Goal: Check status: Check status

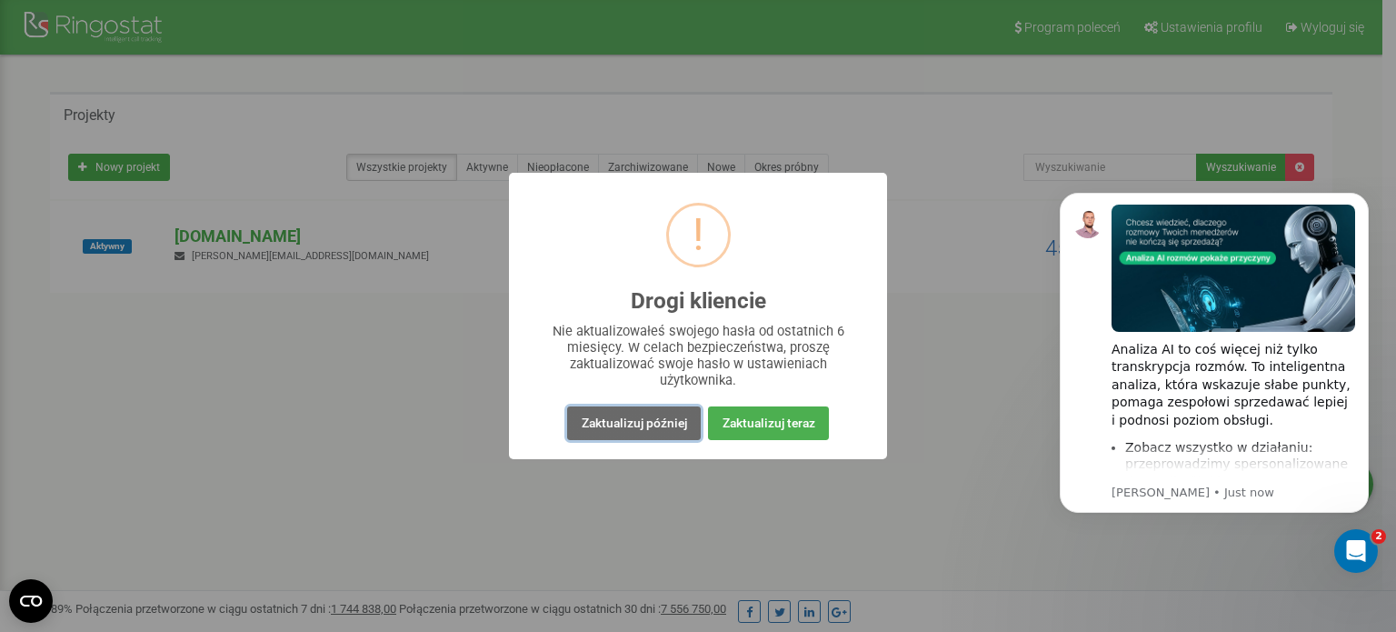
click at [684, 436] on button "Zaktualizuj później" at bounding box center [633, 423] width 133 height 34
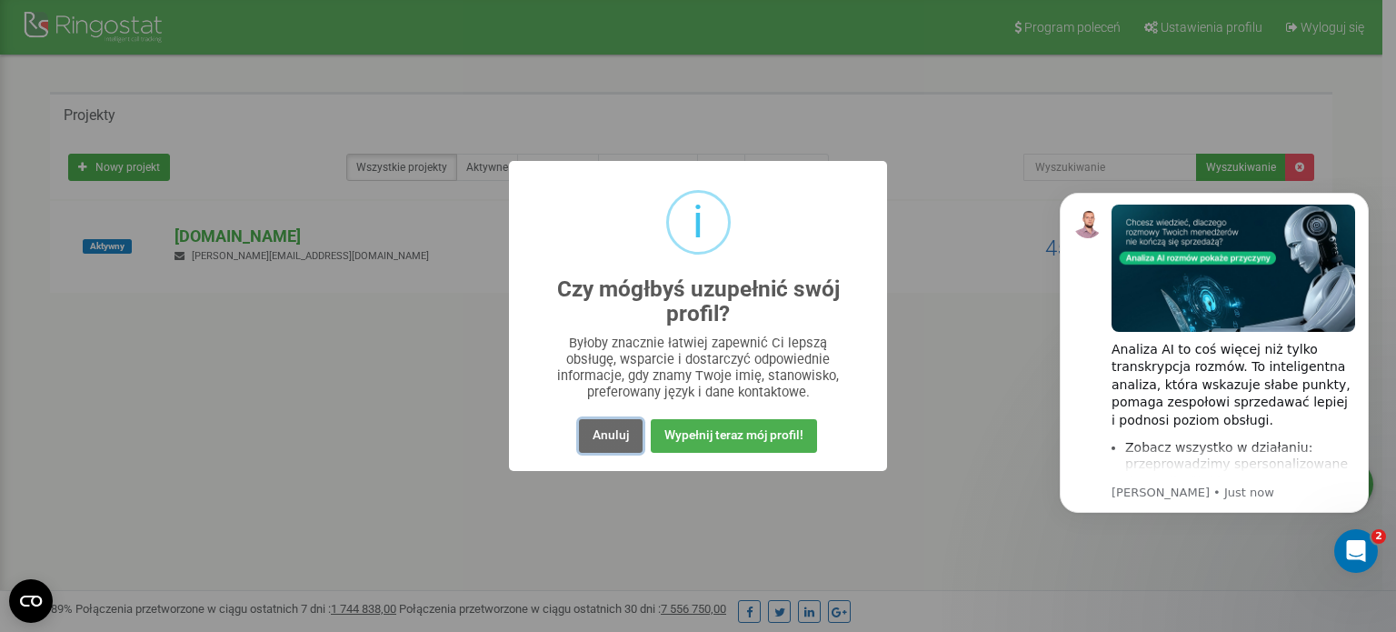
click at [606, 439] on button "Anuluj" at bounding box center [611, 436] width 64 height 34
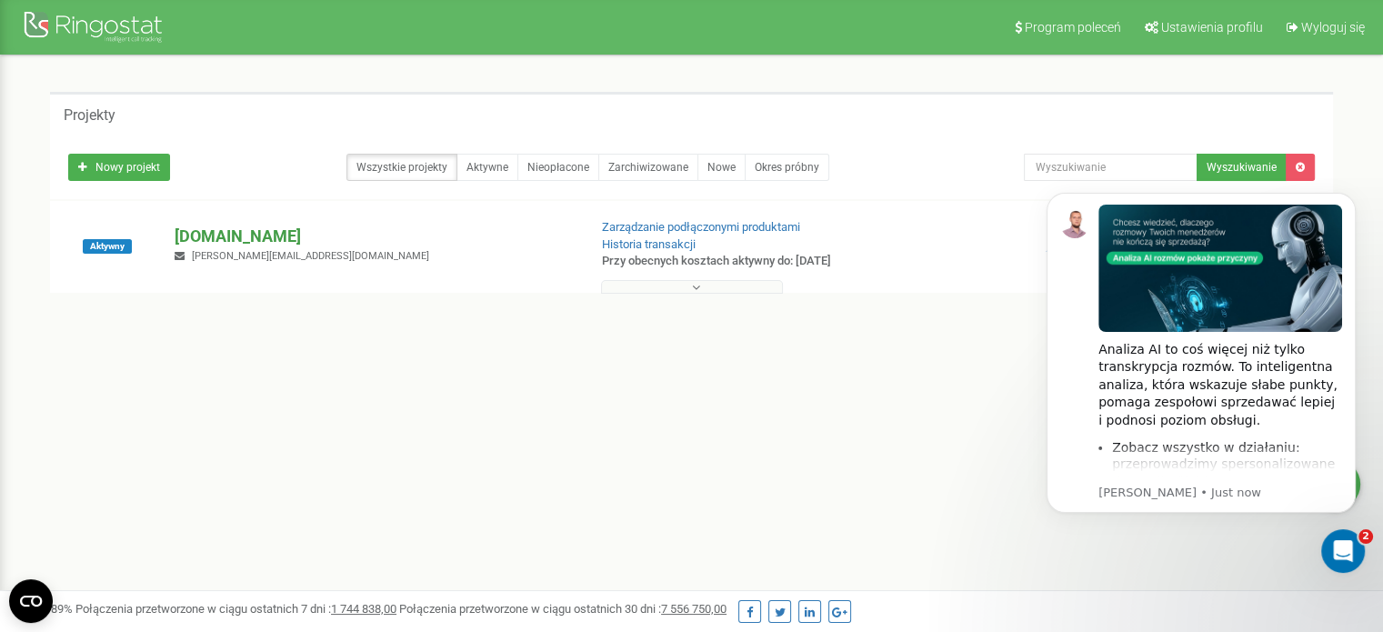
click at [186, 238] on p "[DOMAIN_NAME]" at bounding box center [373, 237] width 397 height 24
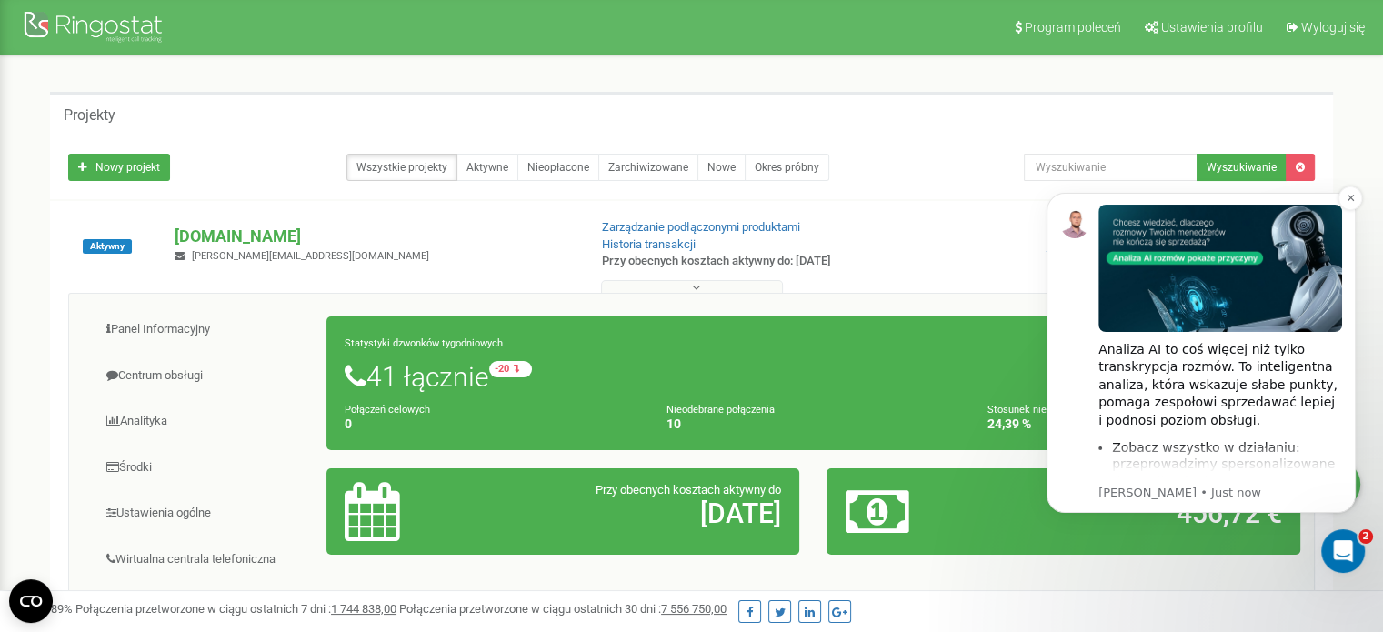
click at [1184, 495] on p "[PERSON_NAME] • Just now" at bounding box center [1220, 493] width 244 height 16
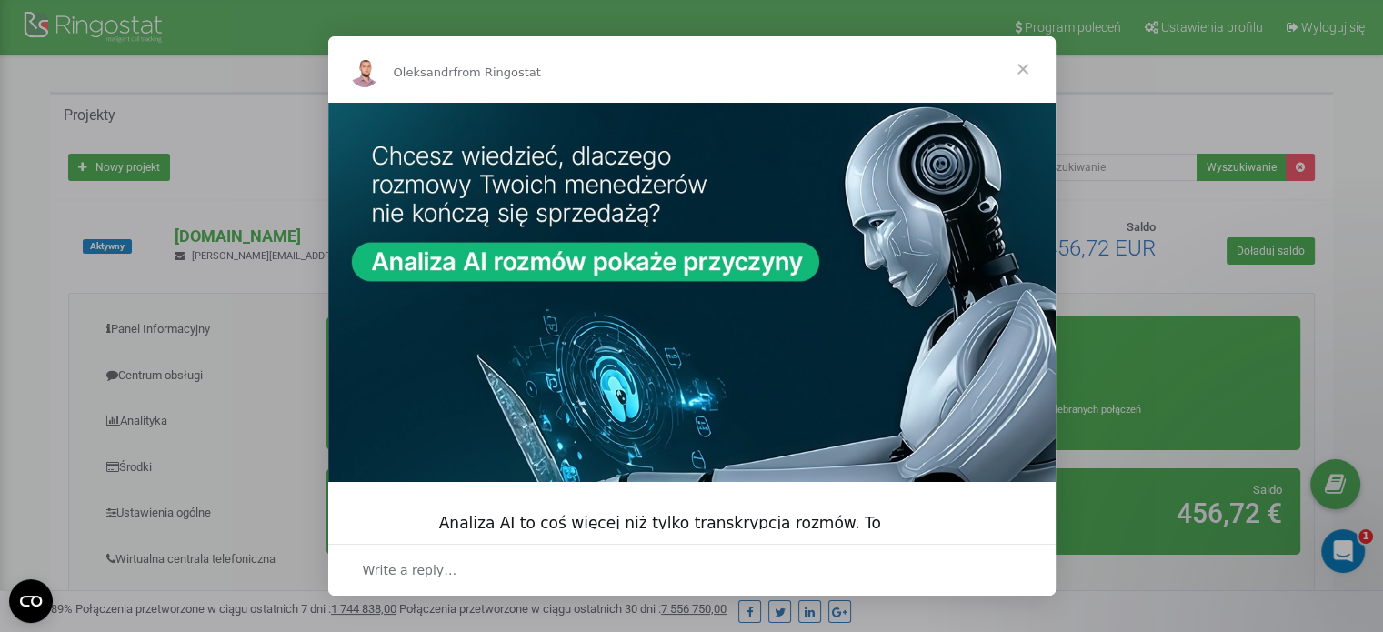
click at [1022, 67] on span "Close" at bounding box center [1022, 68] width 65 height 65
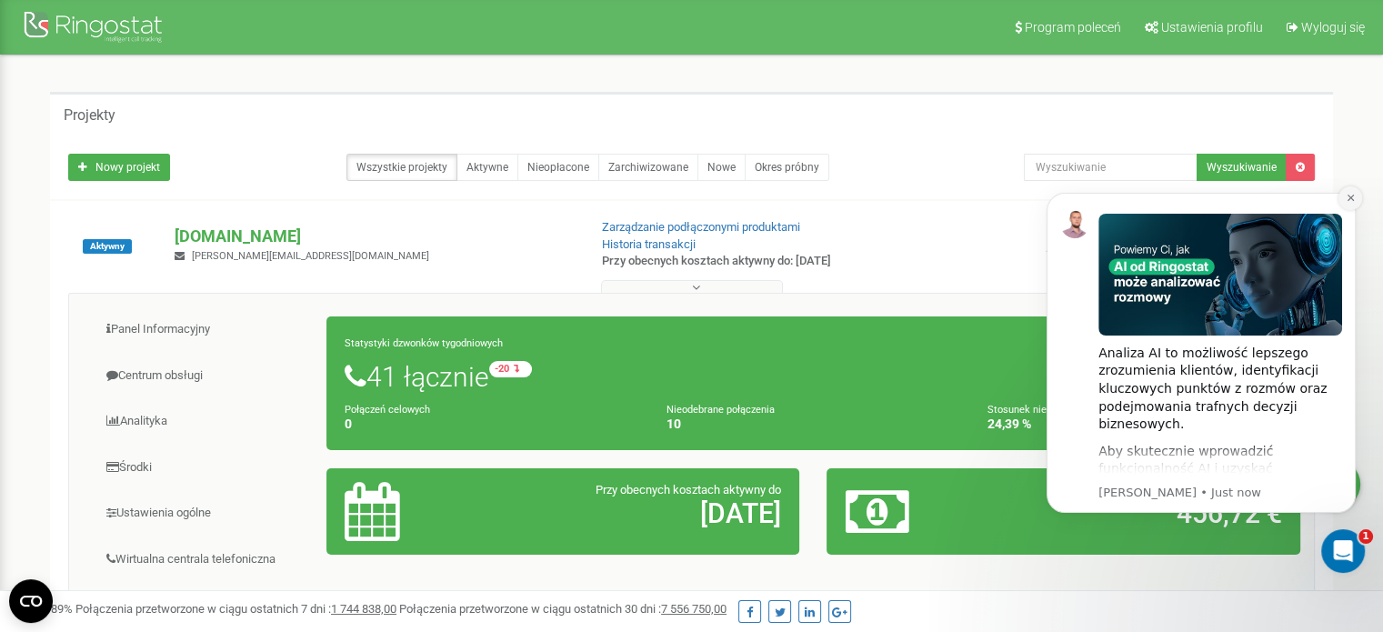
click at [1346, 197] on icon "Dismiss notification" at bounding box center [1350, 198] width 10 height 10
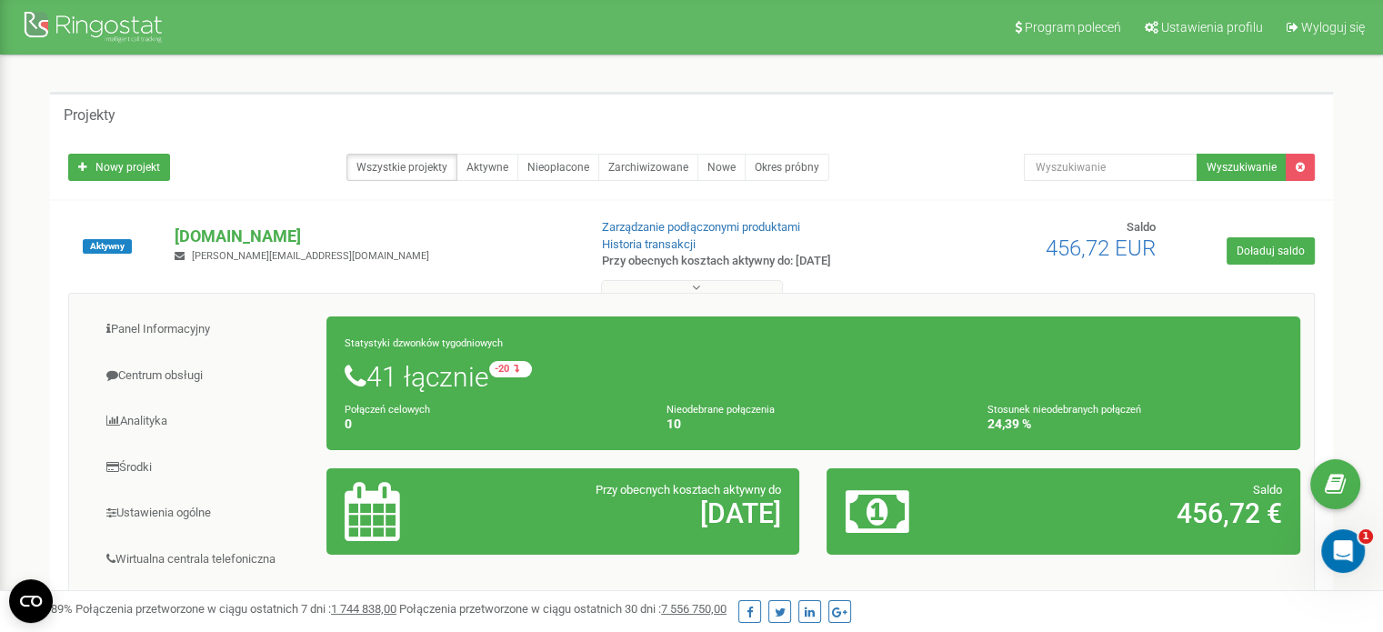
click at [1130, 536] on div "Saldo 456,72 €" at bounding box center [1063, 511] width 465 height 59
drag, startPoint x: 1207, startPoint y: 527, endPoint x: 1233, endPoint y: 517, distance: 27.3
click at [1210, 527] on h2 "456,72 €" at bounding box center [1141, 513] width 282 height 30
click at [1276, 506] on h2 "456,72 €" at bounding box center [1141, 513] width 282 height 30
click at [866, 513] on icon at bounding box center [876, 511] width 64 height 59
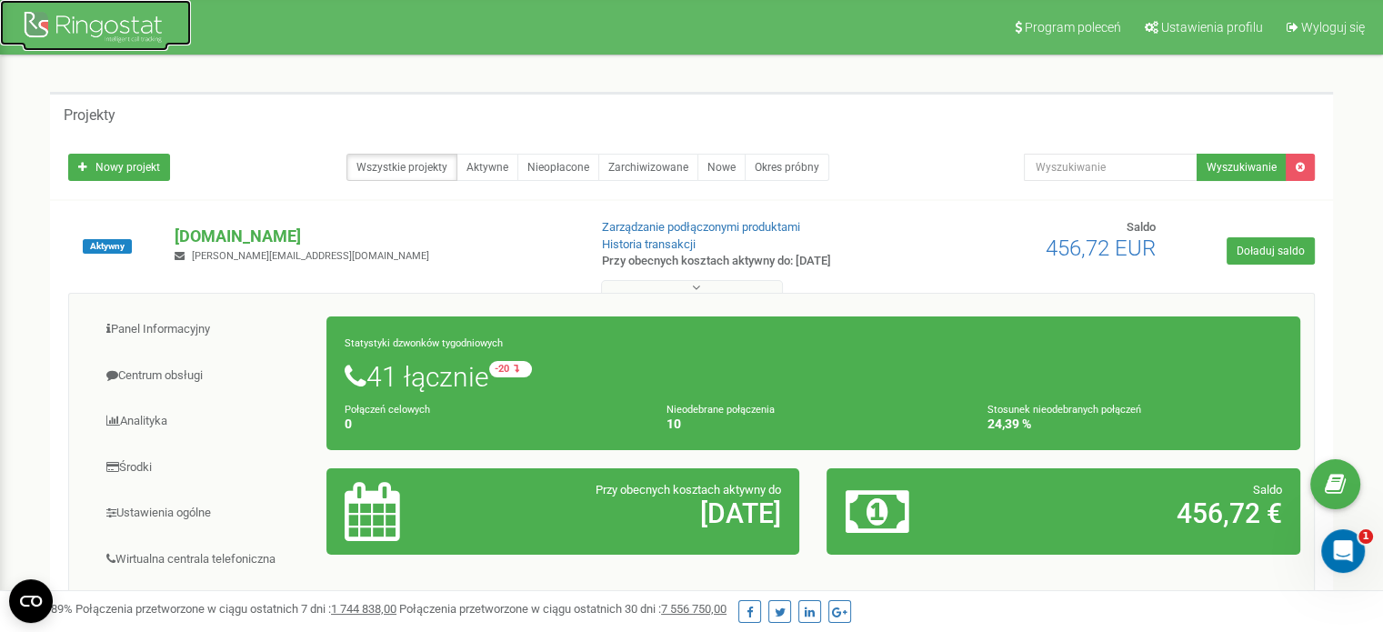
click at [125, 16] on div at bounding box center [95, 29] width 145 height 44
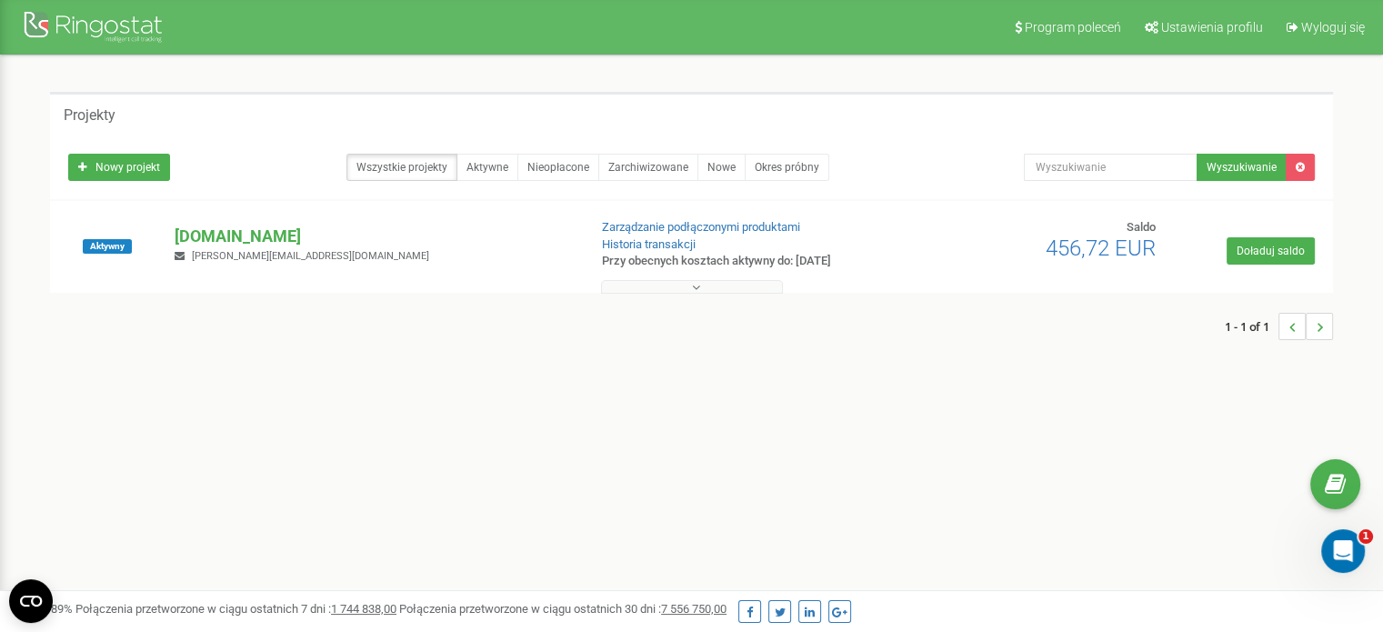
click at [716, 289] on button at bounding box center [692, 287] width 182 height 14
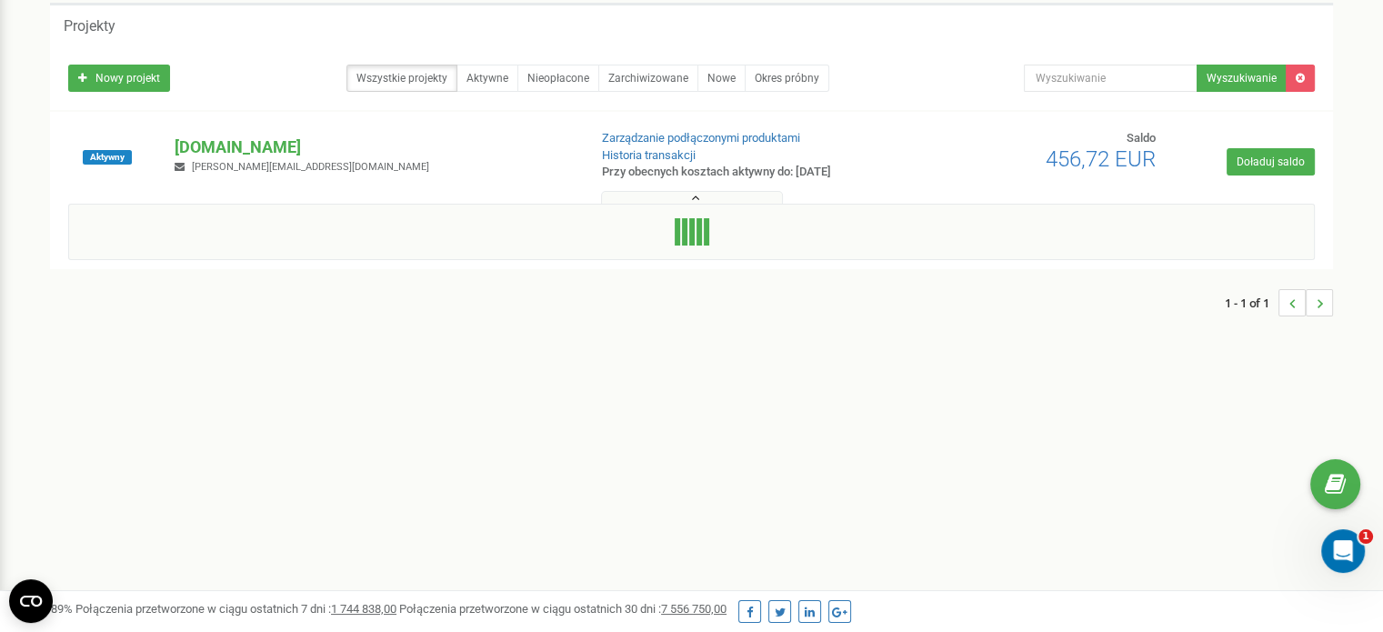
scroll to position [91, 0]
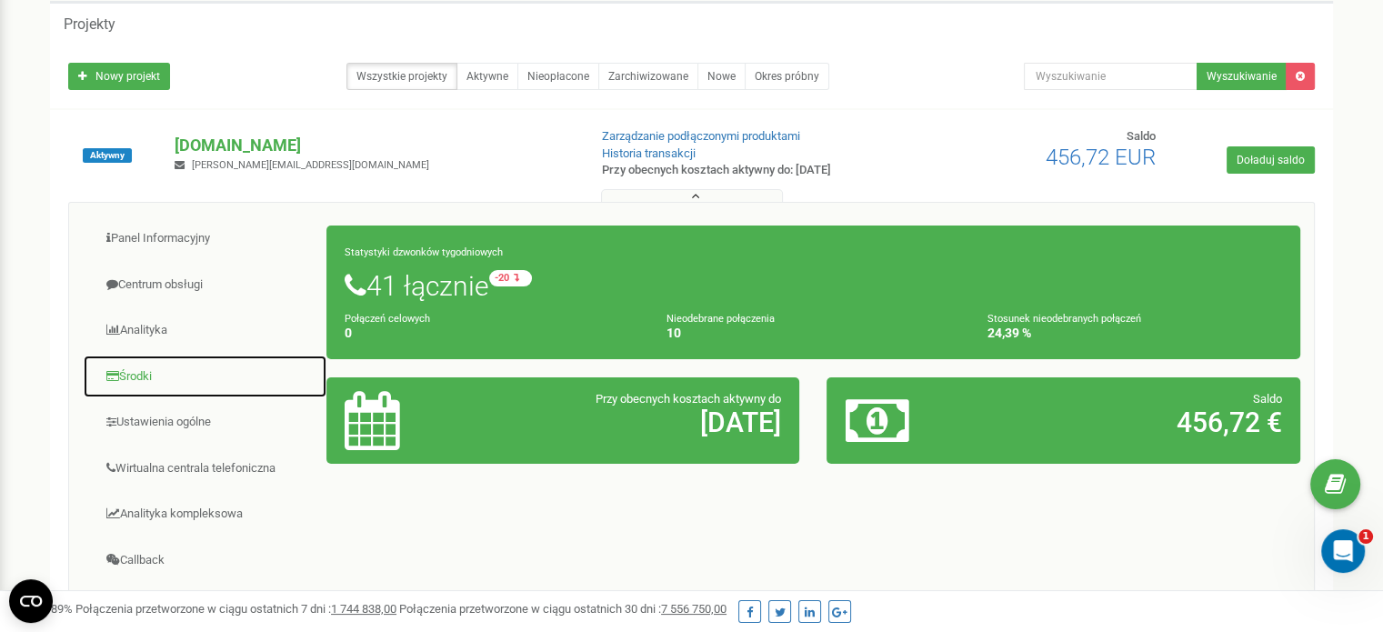
click at [135, 371] on link "Środki" at bounding box center [205, 377] width 245 height 45
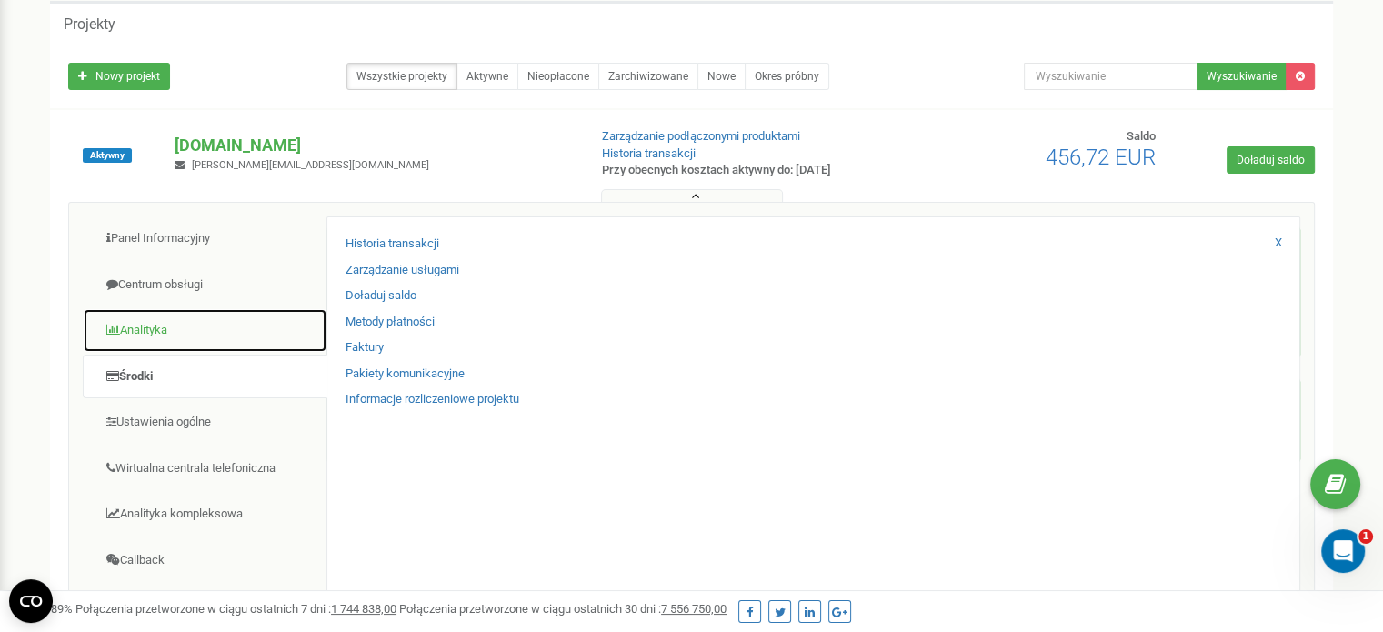
click at [154, 332] on link "Analityka" at bounding box center [205, 330] width 245 height 45
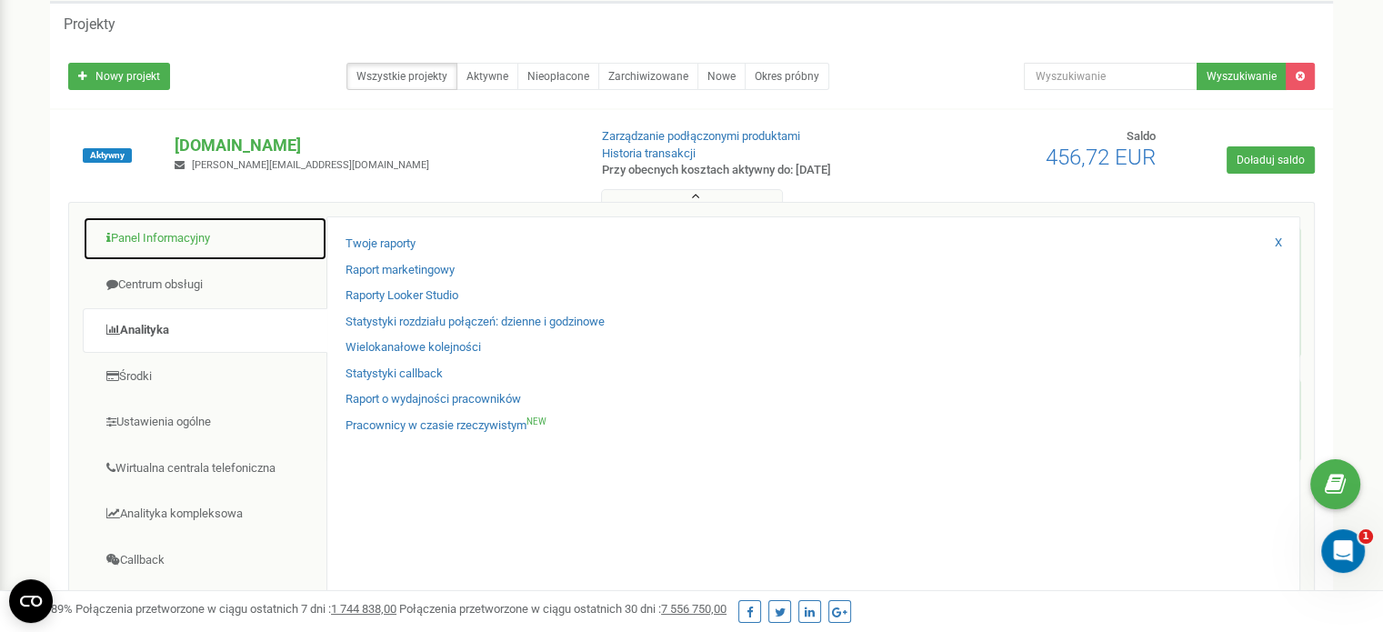
click at [166, 243] on link "Panel Informacyjny" at bounding box center [205, 238] width 245 height 45
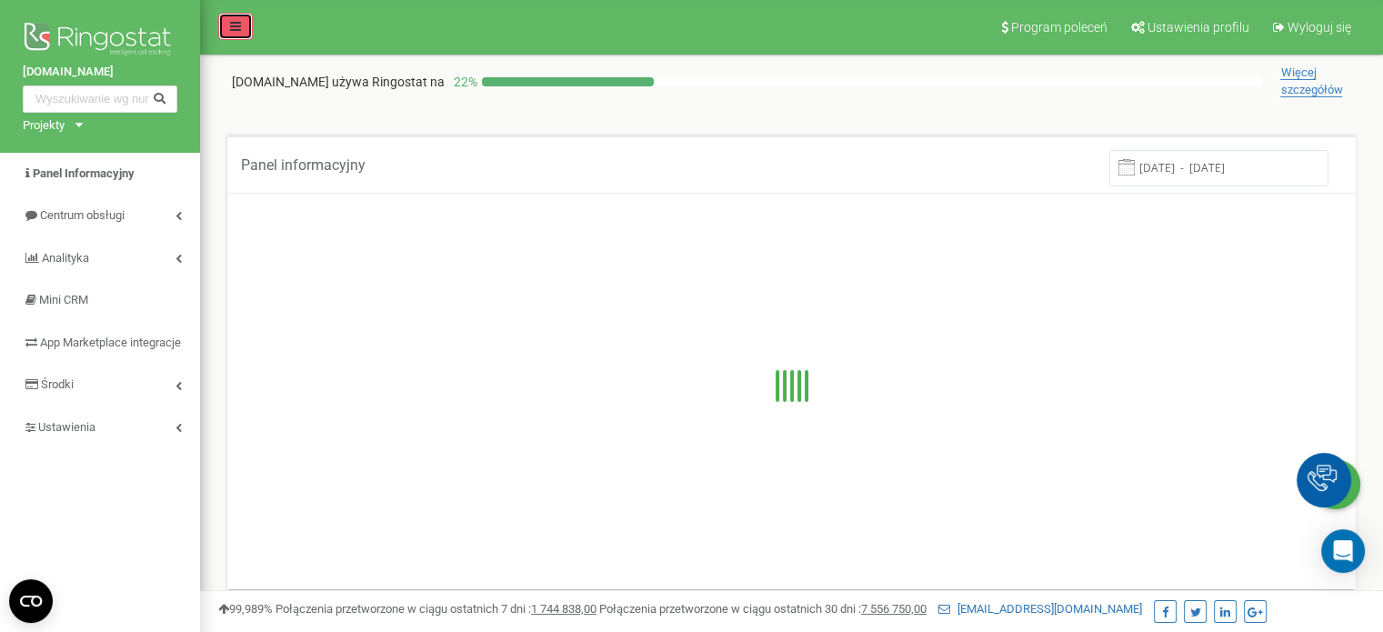
click at [239, 21] on icon at bounding box center [235, 26] width 11 height 13
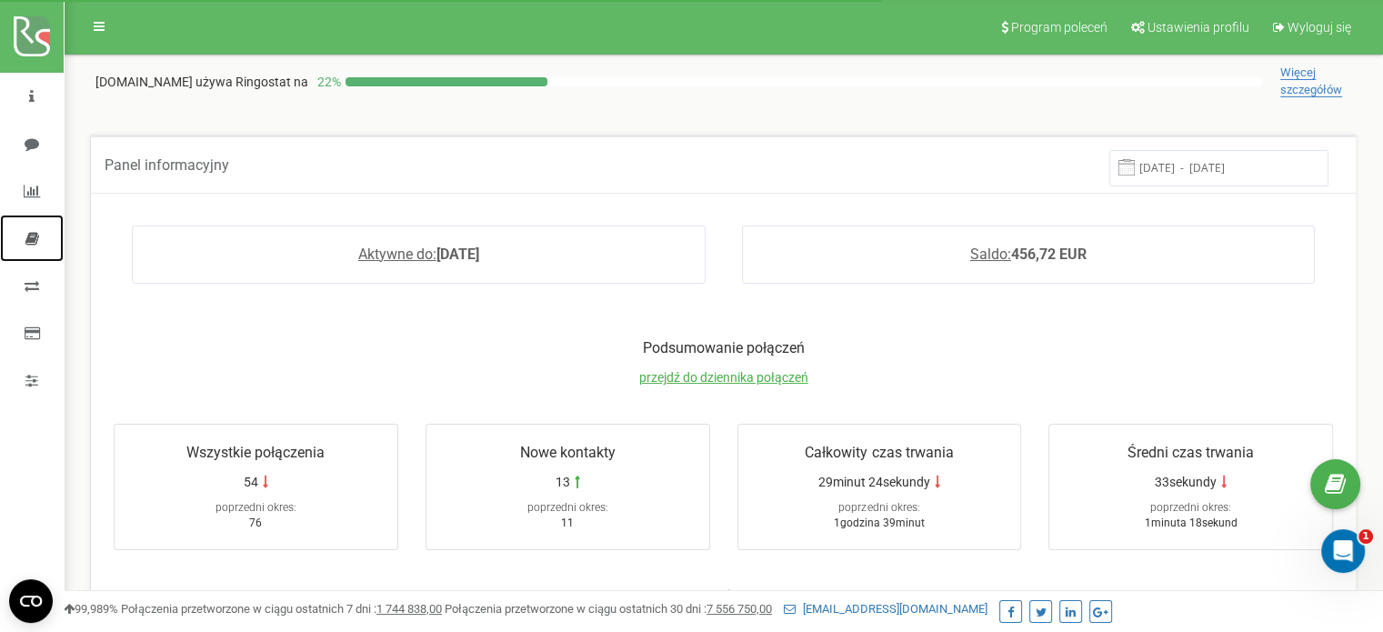
click at [28, 240] on icon at bounding box center [32, 238] width 14 height 15
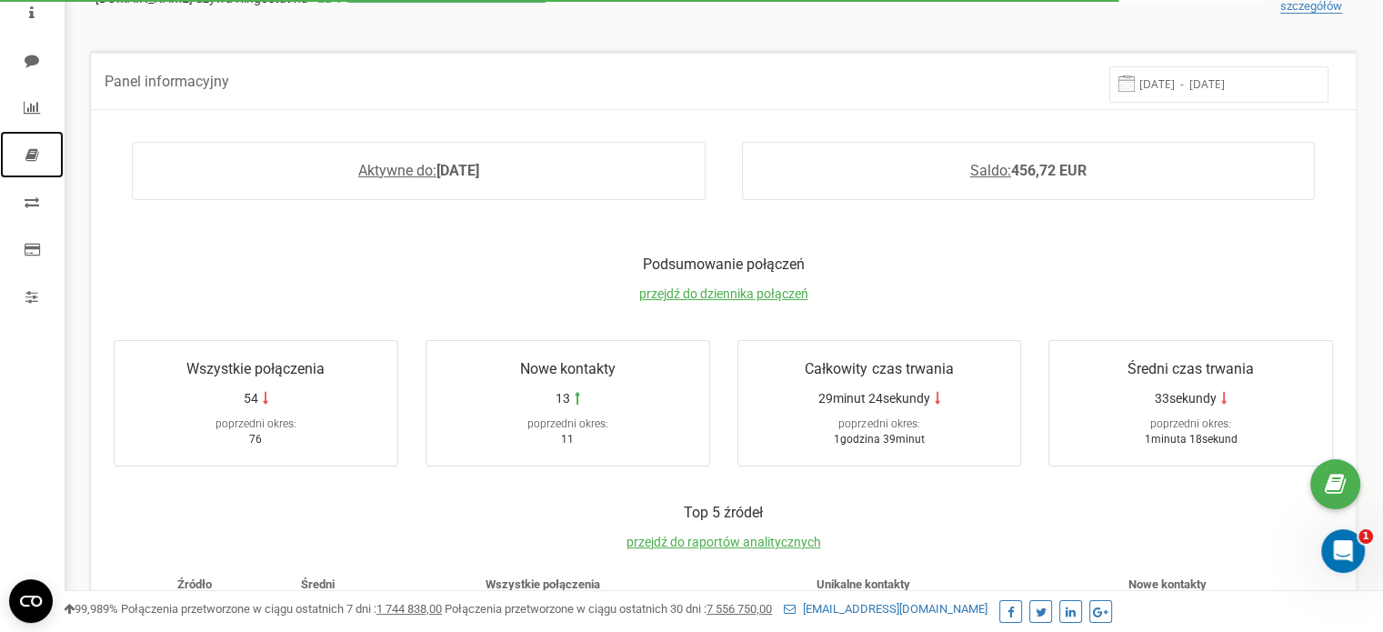
scroll to position [91, 0]
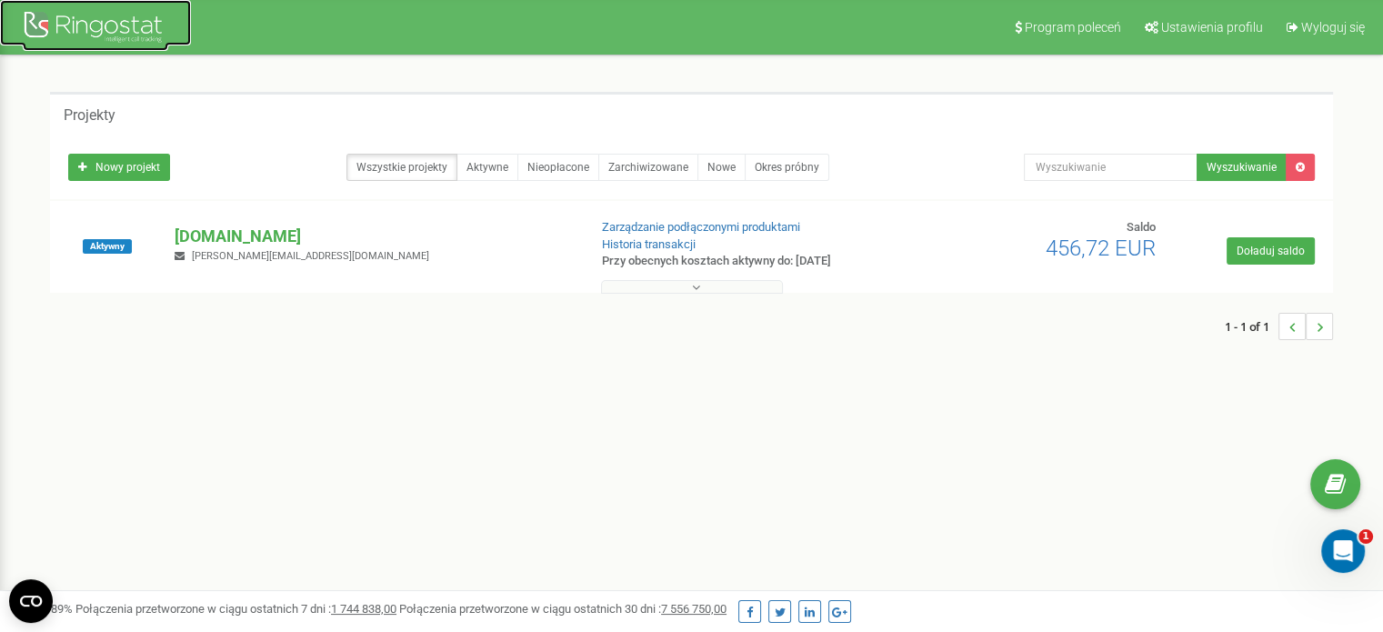
click at [119, 45] on div at bounding box center [95, 29] width 145 height 44
drag, startPoint x: 1047, startPoint y: 248, endPoint x: 1096, endPoint y: 247, distance: 49.1
click at [1096, 247] on span "456,72 EUR" at bounding box center [1100, 247] width 110 height 25
click at [1098, 284] on div at bounding box center [692, 283] width 1274 height 18
drag, startPoint x: 1040, startPoint y: 254, endPoint x: 1123, endPoint y: 312, distance: 101.1
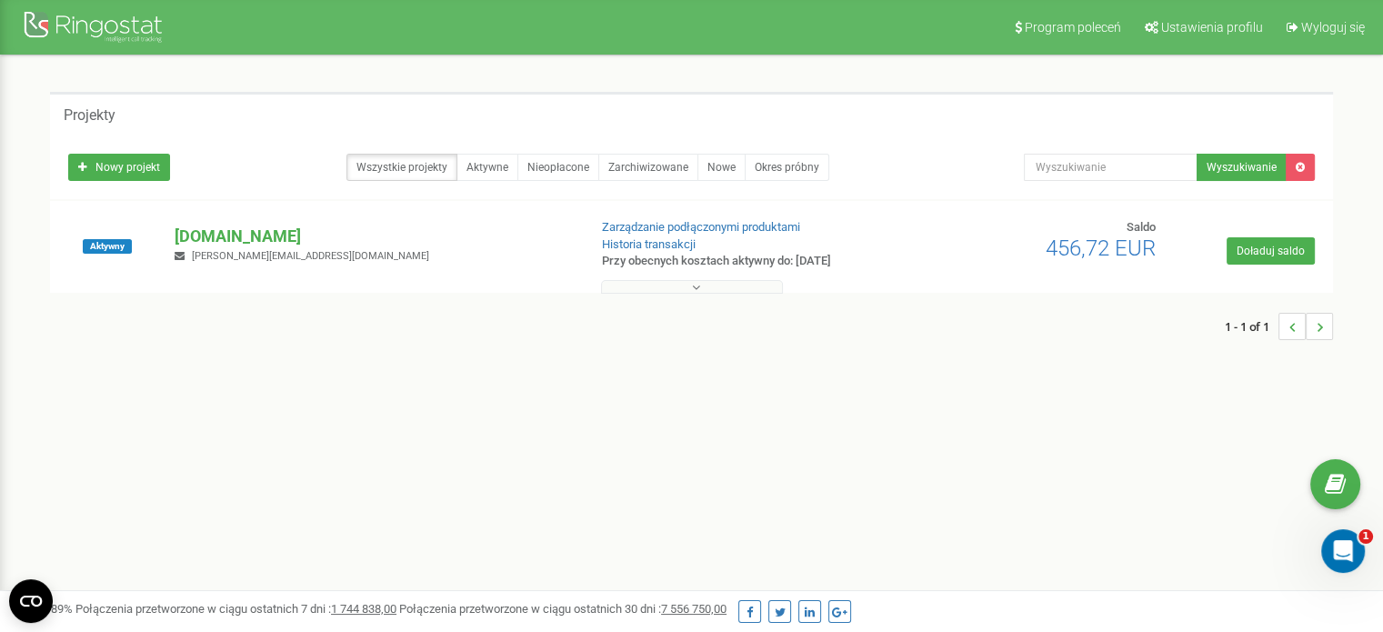
click at [1157, 249] on div "Saldo 456,72 EUR" at bounding box center [1089, 239] width 159 height 41
